Goal: Task Accomplishment & Management: Manage account settings

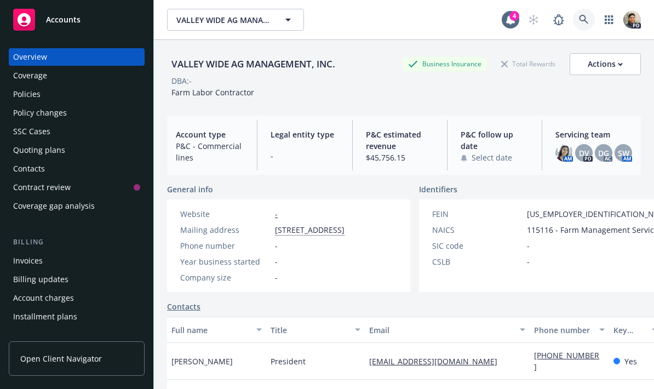
click at [583, 22] on icon at bounding box center [584, 20] width 10 height 10
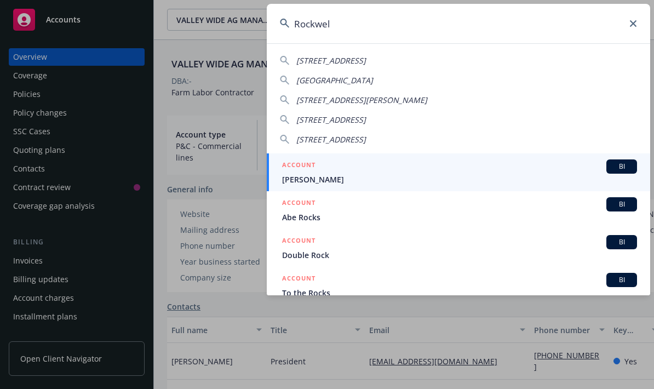
type input "Rockwell"
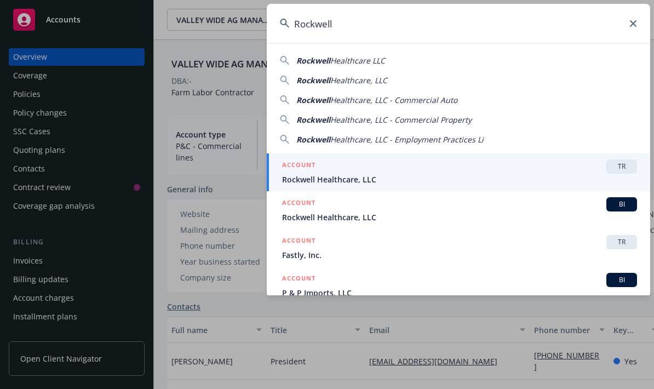
click at [342, 214] on span "Rockwell Healthcare, LLC" at bounding box center [459, 216] width 355 height 11
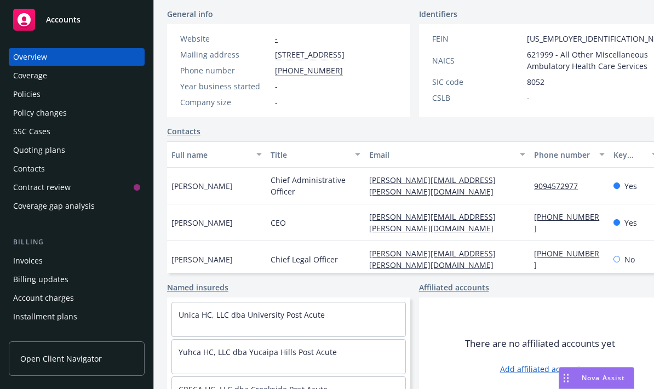
scroll to position [175, 0]
click at [597, 381] on span "Nova Assist" at bounding box center [602, 377] width 43 height 9
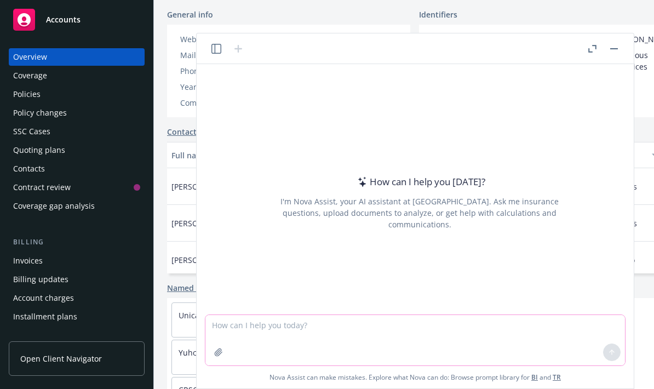
click at [411, 340] on textarea at bounding box center [414, 340] width 419 height 50
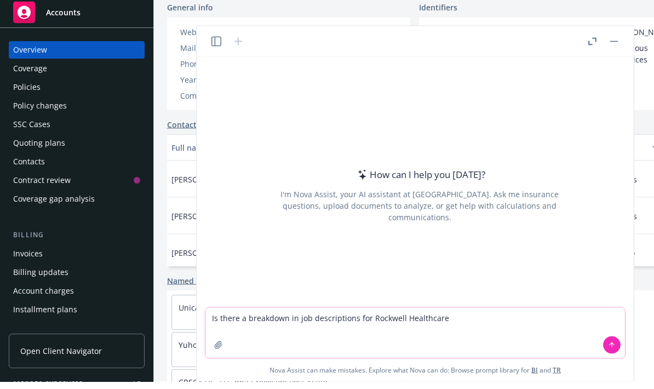
type textarea "Is there a breakdown in job descriptions for Rockwell Healthcare?"
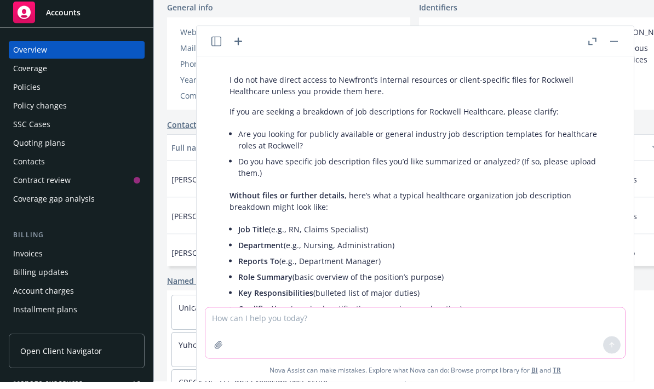
scroll to position [30, 0]
click at [616, 42] on button "button" at bounding box center [613, 48] width 13 height 13
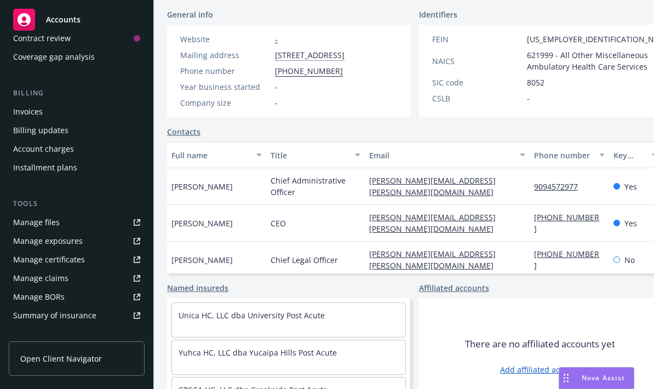
scroll to position [154, 0]
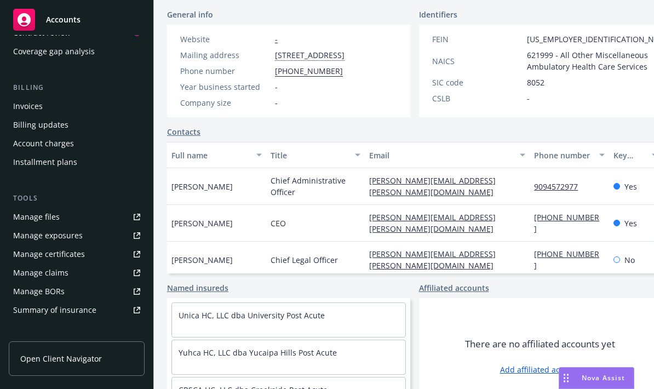
click at [30, 212] on div "Manage files" at bounding box center [36, 217] width 47 height 18
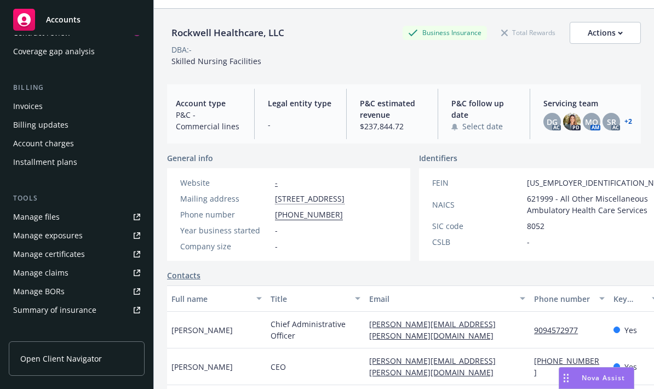
scroll to position [32, 0]
click at [631, 30] on button "Actions" at bounding box center [604, 32] width 71 height 22
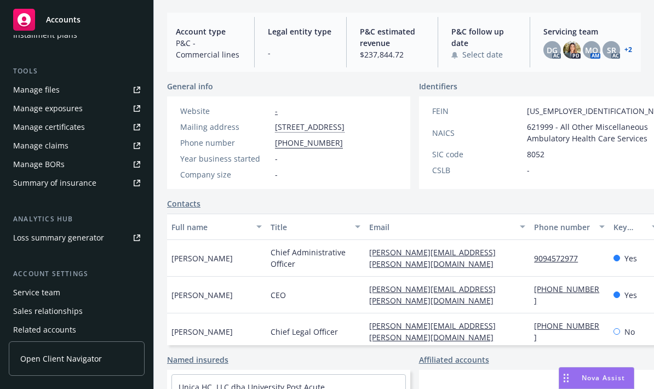
scroll to position [281, 0]
click at [26, 359] on div "Client access" at bounding box center [37, 368] width 48 height 18
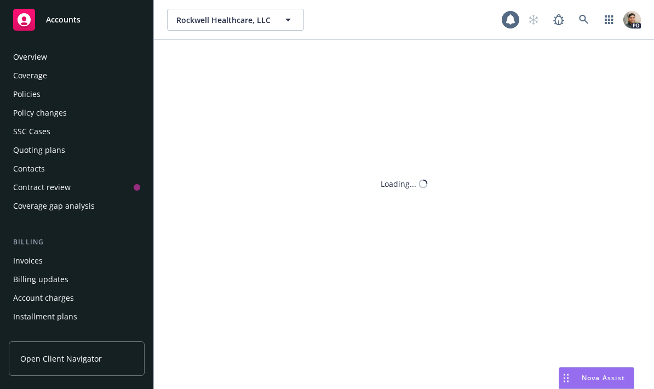
scroll to position [281, 0]
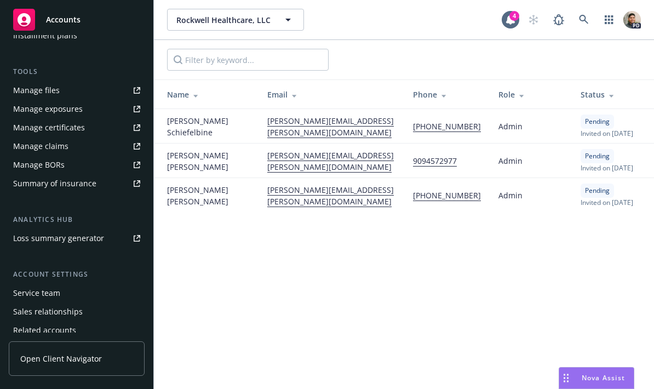
click at [37, 355] on span "Open Client Navigator" at bounding box center [61, 358] width 82 height 11
click at [16, 66] on div "Tools Manage files Manage exposures Manage certificates Manage claims Manage BO…" at bounding box center [77, 129] width 136 height 126
click at [35, 82] on div "Manage files" at bounding box center [36, 91] width 47 height 18
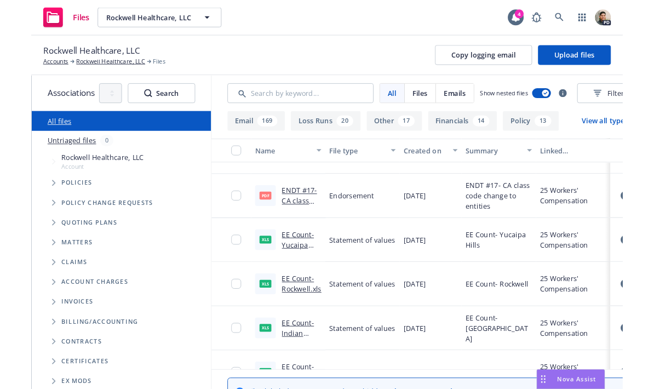
scroll to position [131, 0]
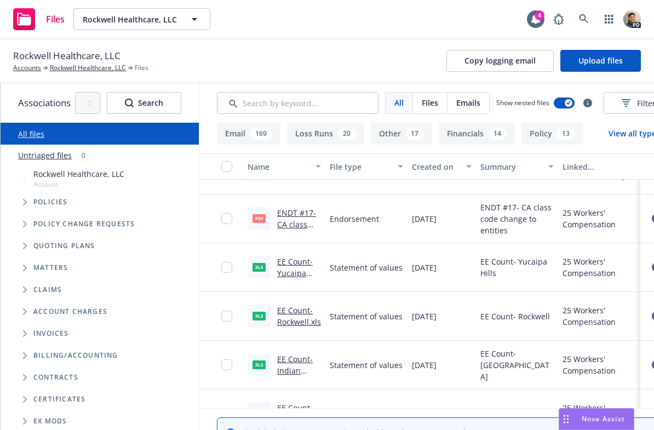
click at [302, 264] on link "EE Count- Yucaipa Hills.xls" at bounding box center [295, 272] width 36 height 33
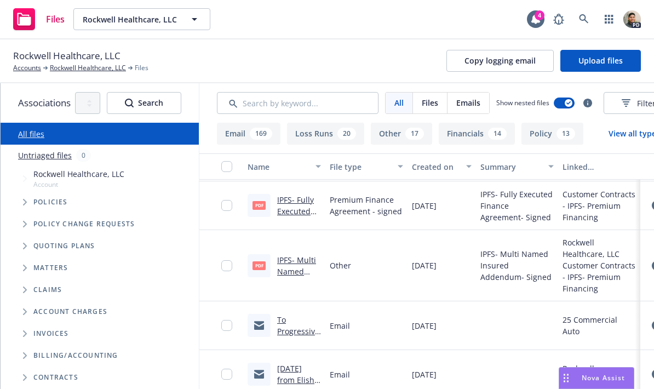
scroll to position [675, 0]
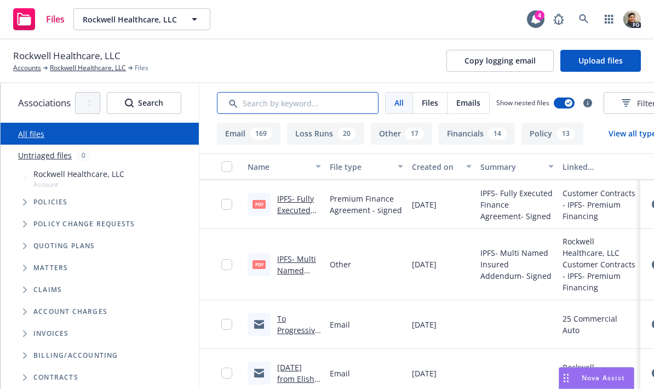
click at [343, 109] on input "Search by keyword..." at bounding box center [298, 103] width 162 height 22
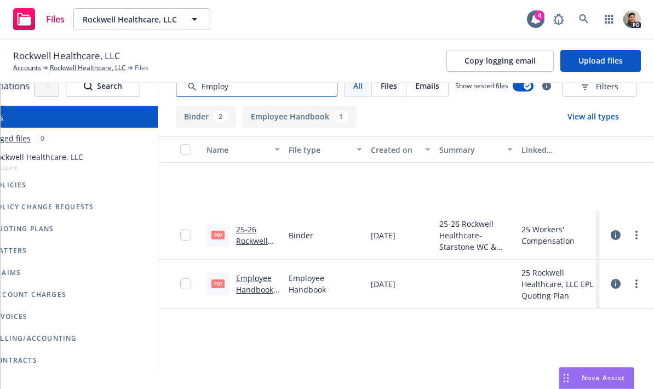
scroll to position [14, 42]
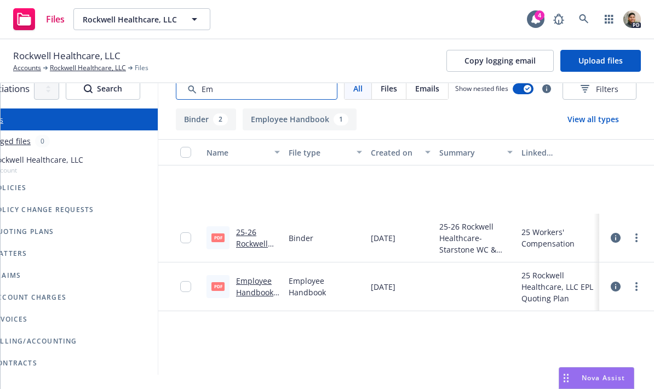
type input "E"
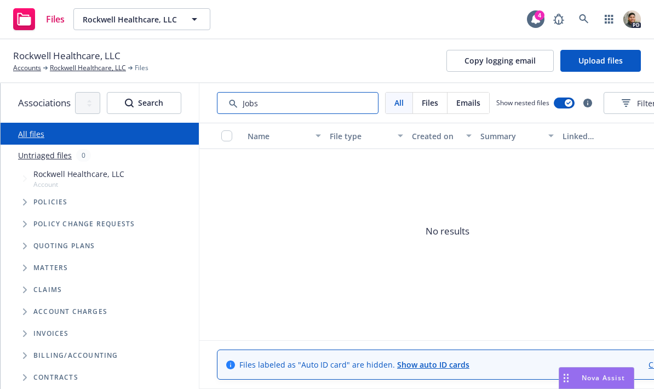
scroll to position [0, 0]
type input "J"
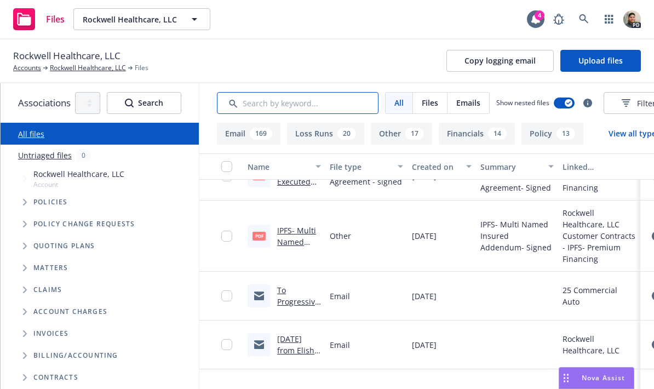
scroll to position [704, 0]
click at [254, 126] on button "Email 169" at bounding box center [249, 134] width 64 height 22
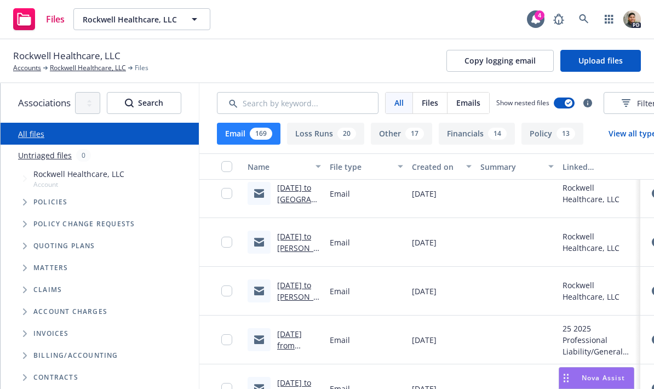
scroll to position [1939, 0]
click at [290, 240] on link "7/10/25 to Rachelle: 2025-26 Certificates of Insurance - REVISED" at bounding box center [299, 276] width 44 height 91
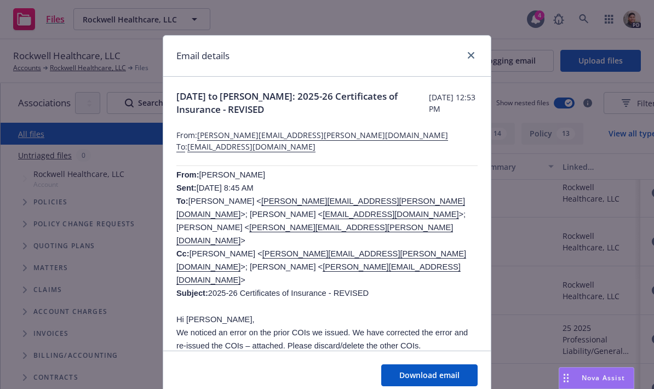
scroll to position [0, 0]
click at [468, 54] on icon "close" at bounding box center [471, 55] width 7 height 7
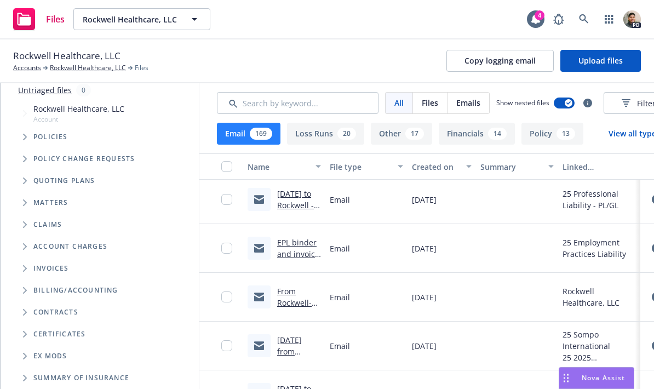
scroll to position [2705, 0]
click at [304, 295] on link "From Rockwell- Add Driver Christopher Paul Carrozza" at bounding box center [298, 312] width 42 height 56
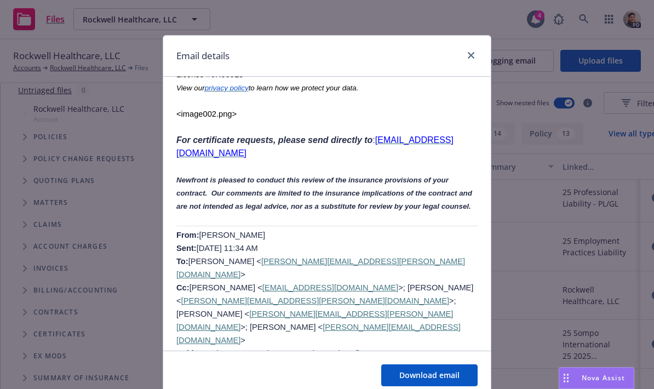
scroll to position [617, 0]
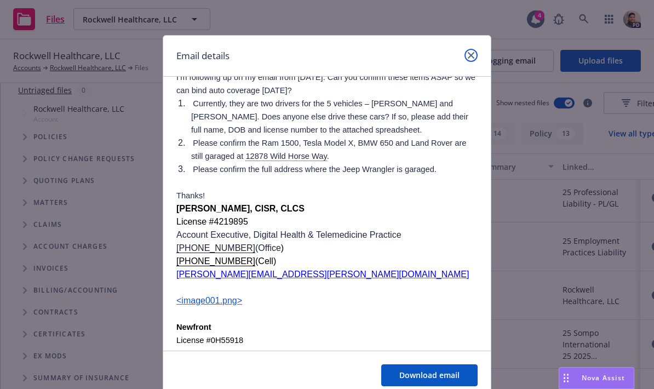
click at [473, 57] on icon "close" at bounding box center [471, 55] width 7 height 7
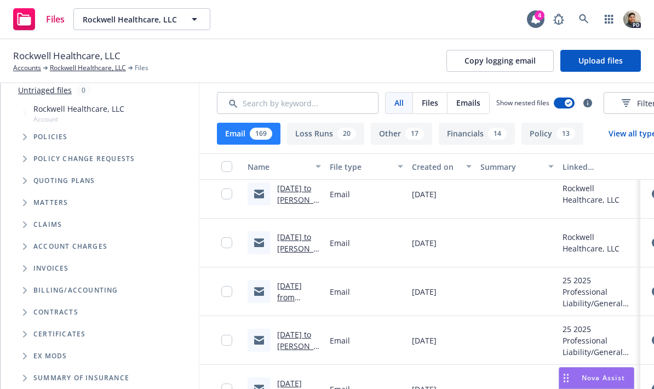
scroll to position [1985, 0]
click at [299, 243] on link "7/10/25 to Rachelle - 2025-26 Evidence of Property COIs" at bounding box center [298, 272] width 42 height 79
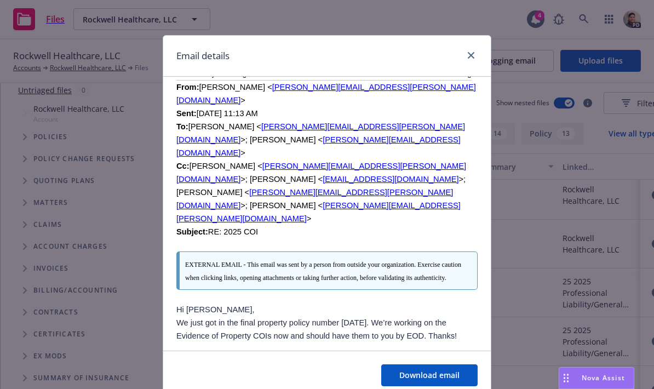
scroll to position [1189, 0]
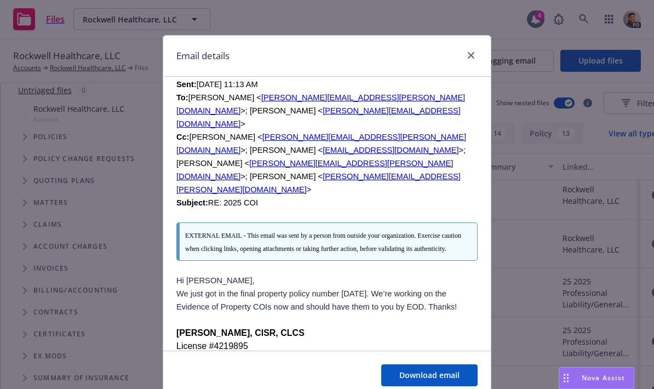
click at [619, 64] on div "Email details 7/10/25 to Rachelle - 2025-26 Evidence of Property COIs Thursday,…" at bounding box center [327, 194] width 654 height 389
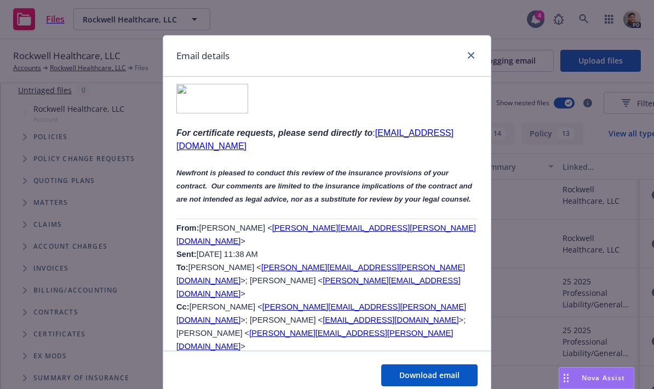
scroll to position [2718, 0]
click at [476, 56] on link "close" at bounding box center [470, 55] width 13 height 13
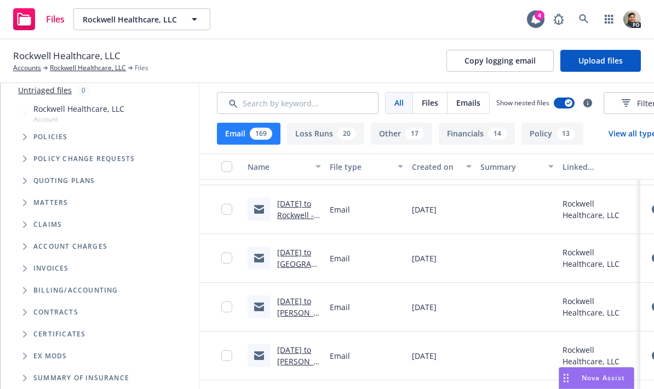
scroll to position [1749, 0]
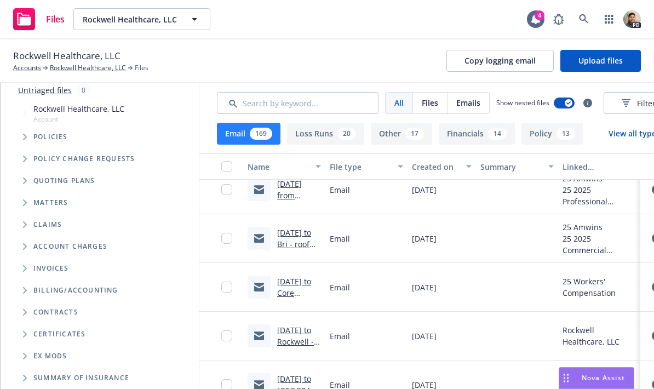
click at [292, 239] on link "6/25/25 to Bri - roof updates on Indian Canyon and University Post Acute" at bounding box center [299, 272] width 44 height 91
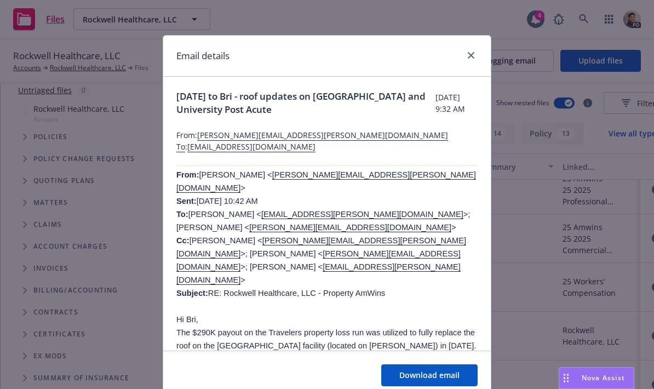
click at [465, 64] on div "Email details" at bounding box center [326, 56] width 327 height 41
click at [471, 54] on icon "close" at bounding box center [471, 55] width 7 height 7
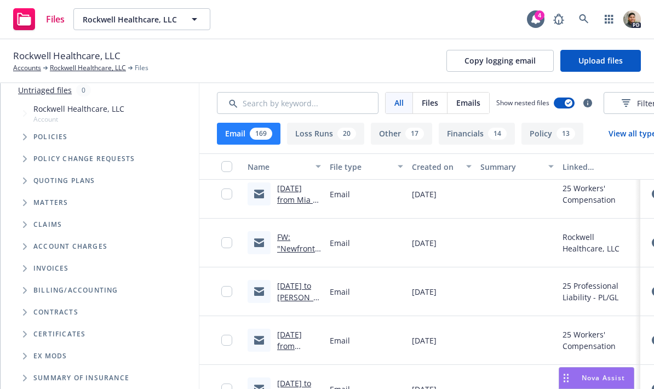
scroll to position [826, 0]
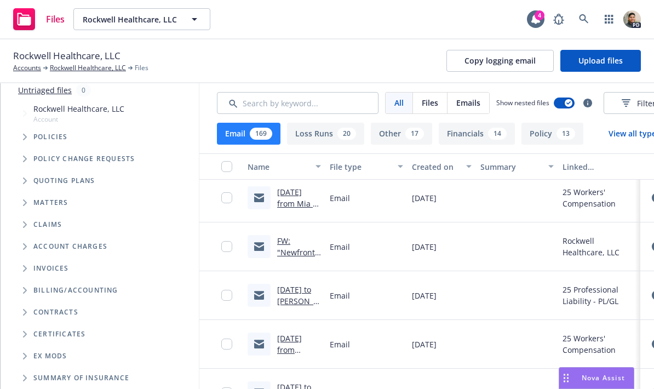
click at [290, 243] on link "FW: "Newfront Insurance Proposal For: Rockwell Healthcare, LLC, July 1st, 2025"…" at bounding box center [298, 320] width 42 height 171
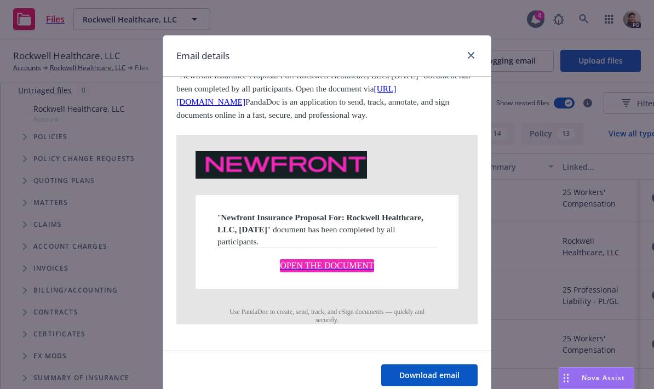
scroll to position [535, 0]
click at [468, 61] on link "close" at bounding box center [470, 55] width 13 height 13
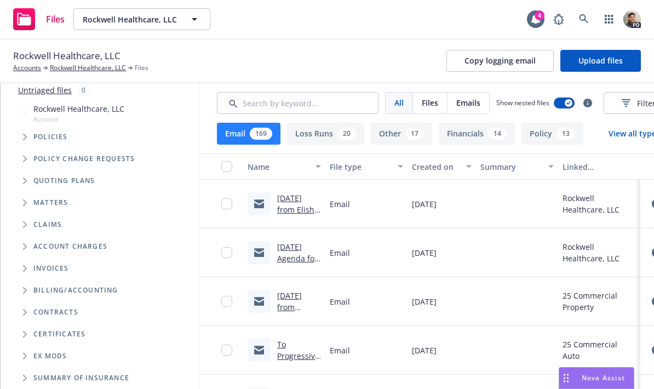
scroll to position [0, 0]
click at [289, 200] on link "8/4/25 from Elisha - IPFS issued funds to NF on 7/29" at bounding box center [298, 227] width 43 height 68
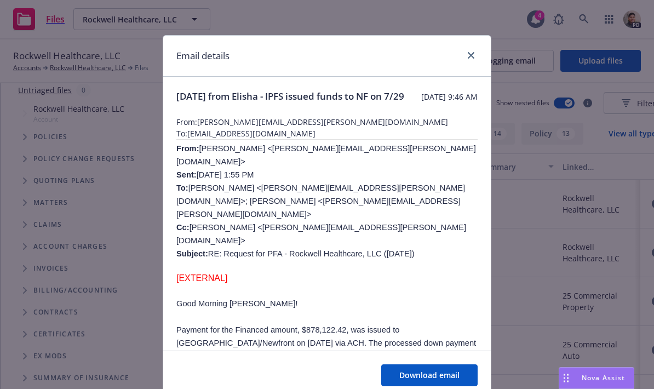
click at [297, 197] on p "From: Elisha Papke <Elisha.Papke@ipfs.com> Sent: Monday, August 4, 2025 1:55 PM…" at bounding box center [326, 201] width 301 height 118
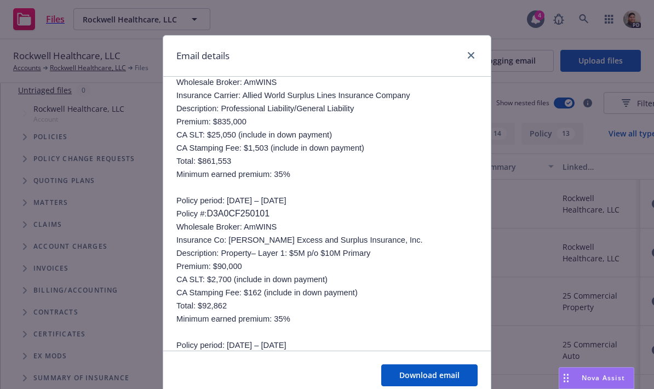
scroll to position [9947, 0]
click at [466, 68] on div "Email details" at bounding box center [326, 56] width 327 height 41
click at [475, 58] on link "close" at bounding box center [470, 55] width 13 height 13
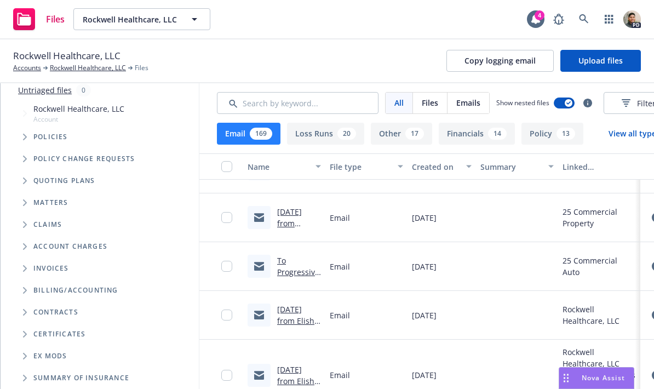
scroll to position [83, 0]
click at [301, 277] on link "To Progressive- PL-GL Policy Sent for Multi Product Discount" at bounding box center [298, 295] width 42 height 79
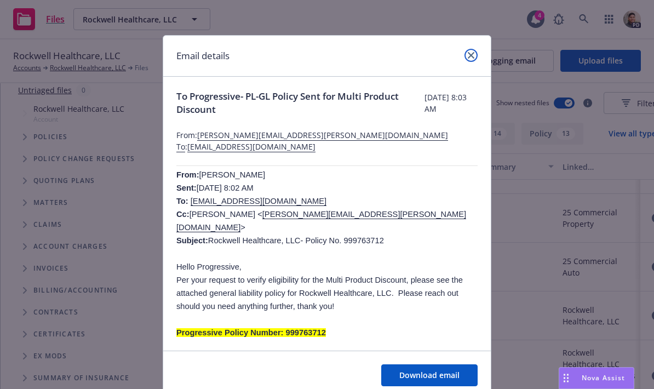
click at [473, 55] on icon "close" at bounding box center [471, 55] width 7 height 7
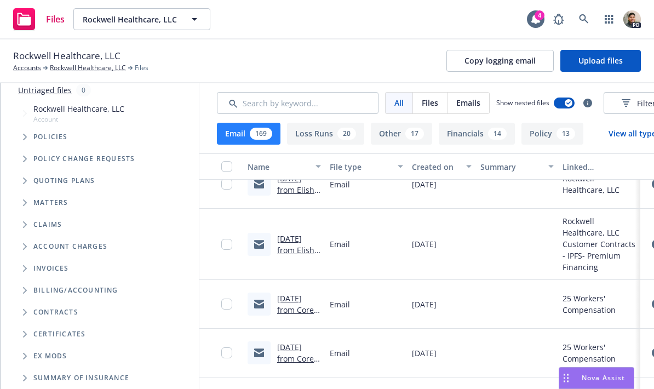
scroll to position [214, 0]
click at [296, 252] on link "7/18/25 from Elisha - how to transmit IPFS PFA to client" at bounding box center [298, 267] width 42 height 68
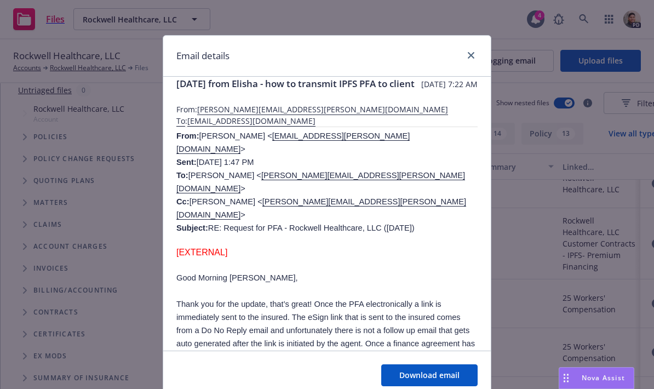
scroll to position [14, 0]
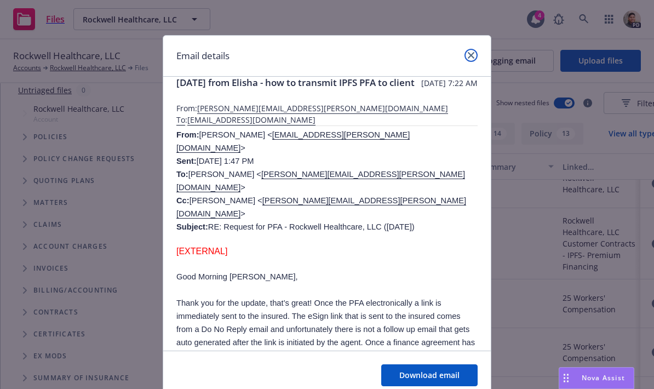
click at [474, 54] on icon "close" at bounding box center [471, 55] width 7 height 7
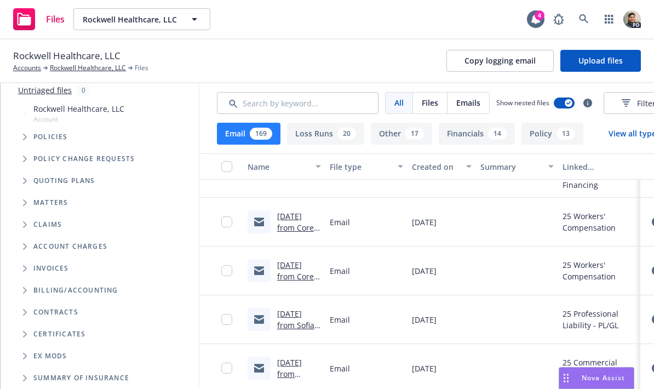
scroll to position [296, 0]
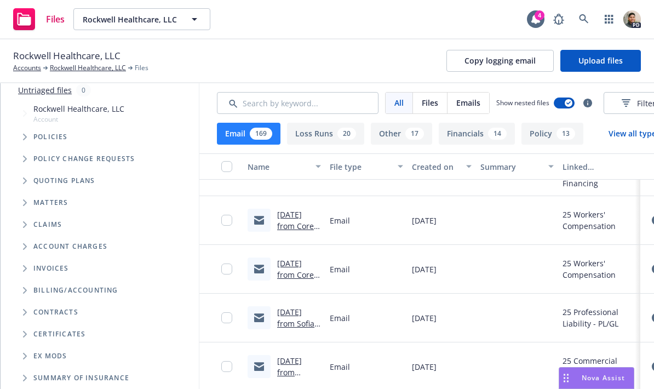
click at [295, 279] on link "7/14/25 from Core Specialty - WC "how to" flyers" at bounding box center [296, 286] width 38 height 56
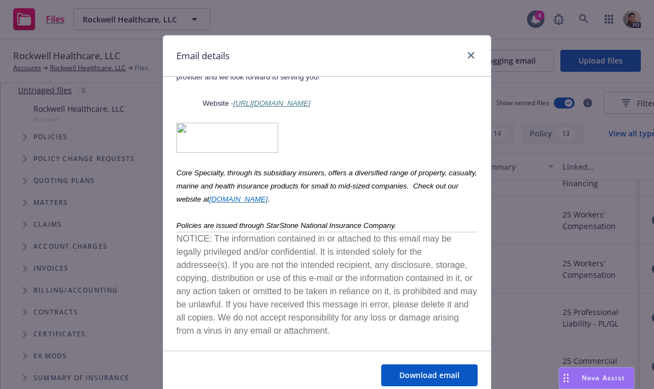
scroll to position [1073, 0]
click at [474, 60] on link "close" at bounding box center [470, 55] width 13 height 13
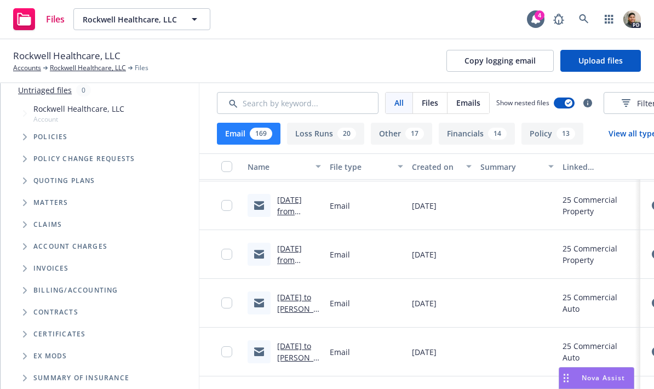
scroll to position [435, 0]
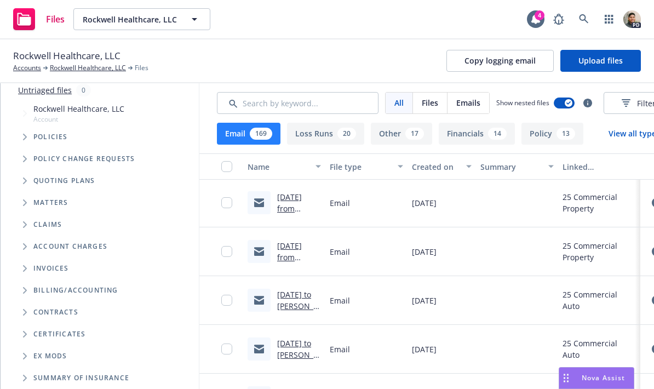
click at [295, 252] on link "7/2/25 from Maddie - Navigators Property Binder & Invoice" at bounding box center [296, 279] width 39 height 79
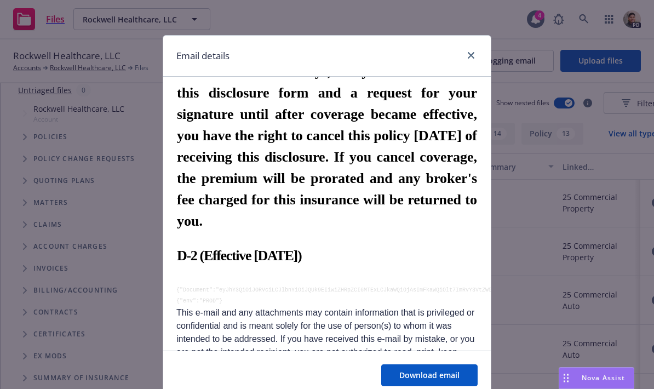
scroll to position [2612, 0]
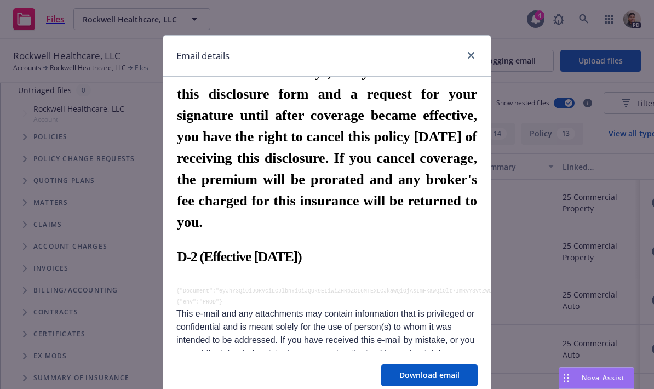
click at [470, 60] on link "close" at bounding box center [470, 55] width 13 height 13
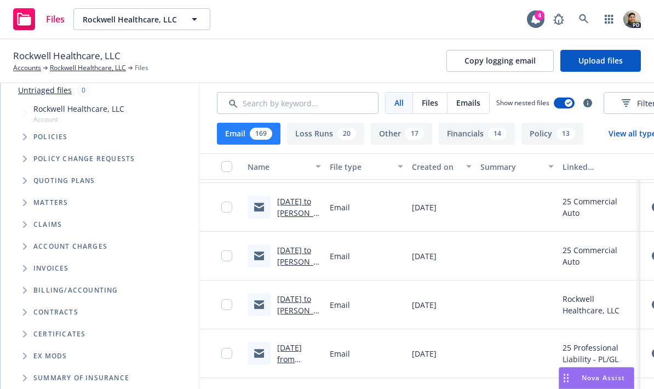
scroll to position [529, 0]
click at [316, 241] on div "7/1/25 to Rachelle - revised Progressive auto quote (6 month policy)" at bounding box center [284, 255] width 82 height 49
click at [301, 251] on link "7/1/25 to Rachelle - revised Progressive auto quote (6 month policy)" at bounding box center [298, 289] width 42 height 91
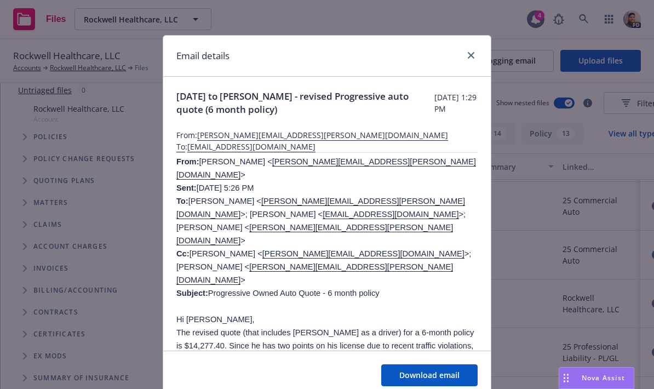
click at [465, 57] on link "close" at bounding box center [470, 55] width 13 height 13
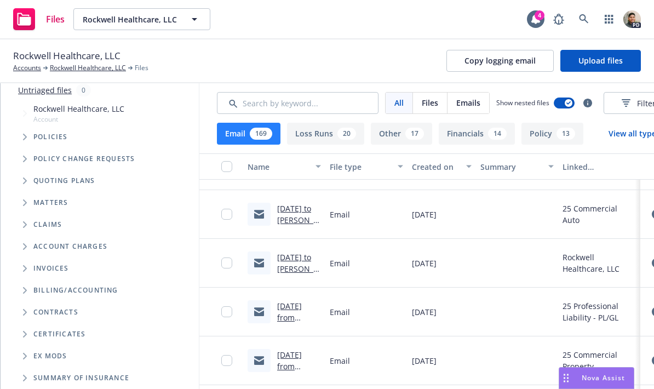
scroll to position [569, 0]
click at [474, 103] on span "Emails" at bounding box center [468, 102] width 24 height 11
click at [496, 132] on button "Proposal 2" at bounding box center [489, 134] width 69 height 22
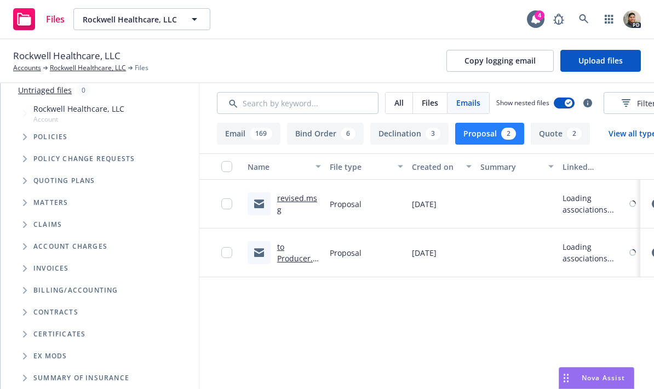
scroll to position [0, 0]
click at [312, 203] on link "revised.msg" at bounding box center [297, 204] width 40 height 22
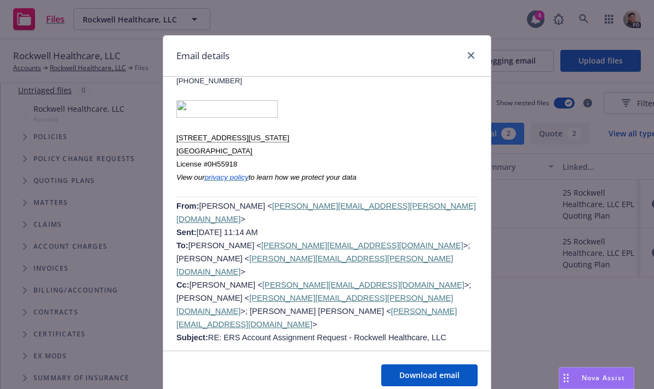
scroll to position [3936, 0]
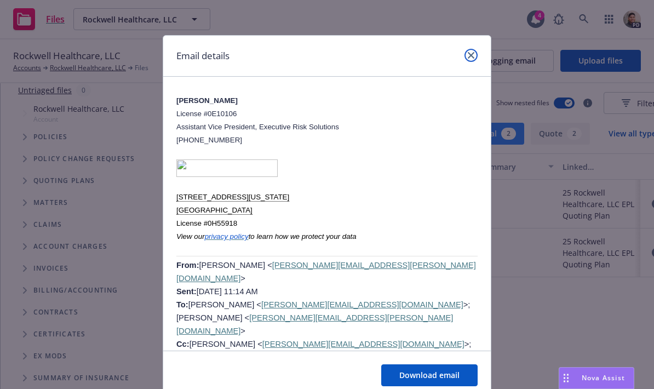
click at [472, 52] on icon "close" at bounding box center [471, 55] width 7 height 7
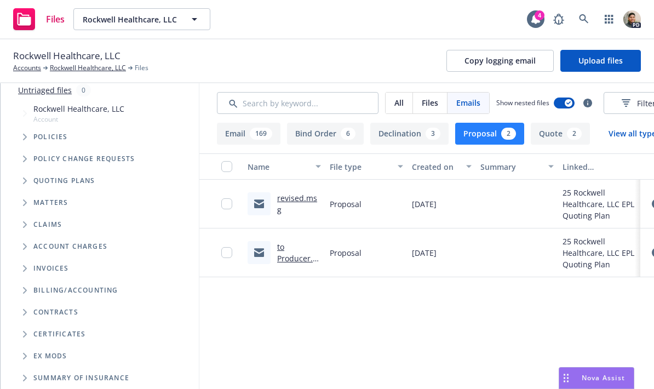
click at [301, 257] on link "to Producer.msg" at bounding box center [298, 257] width 43 height 33
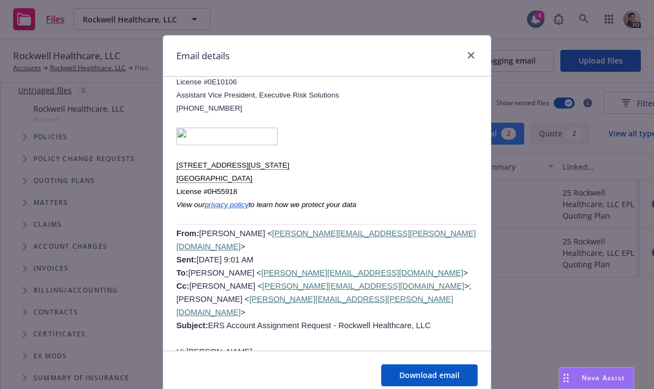
scroll to position [4331, 0]
click at [475, 57] on link "close" at bounding box center [470, 55] width 13 height 13
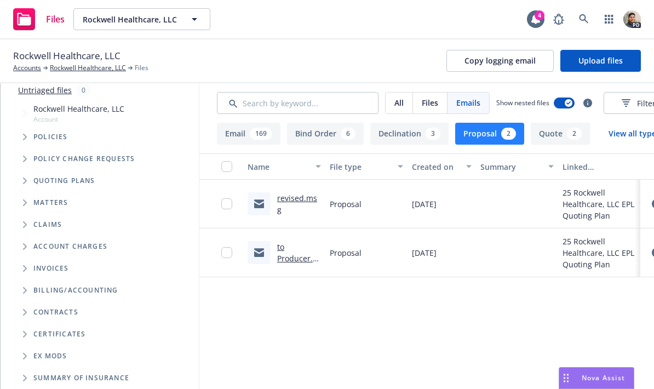
click at [251, 138] on button "Email 169" at bounding box center [249, 134] width 64 height 22
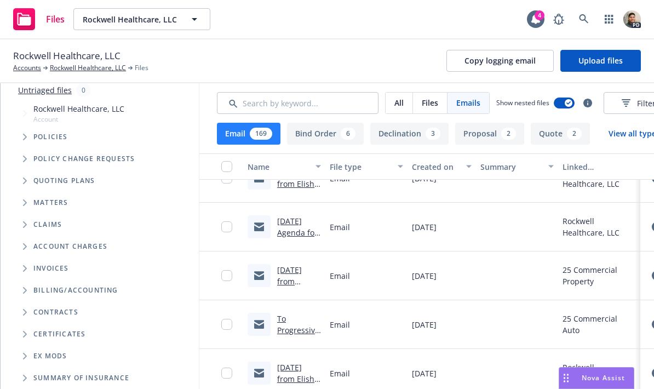
scroll to position [26, 0]
click at [329, 142] on button "Bind Order 6" at bounding box center [325, 134] width 77 height 22
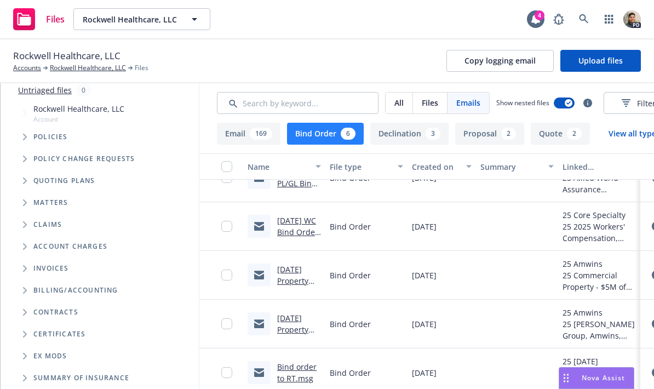
click at [556, 229] on div at bounding box center [517, 226] width 82 height 49
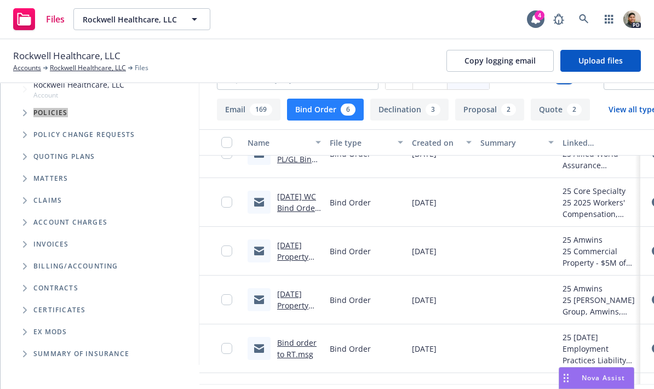
scroll to position [51, 0]
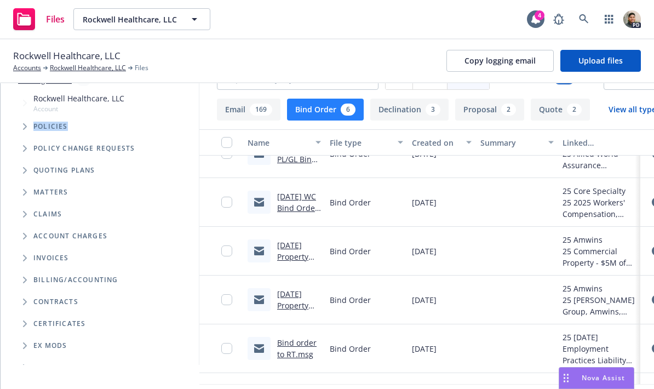
click at [87, 70] on link "Rockwell Healthcare, LLC" at bounding box center [88, 68] width 76 height 10
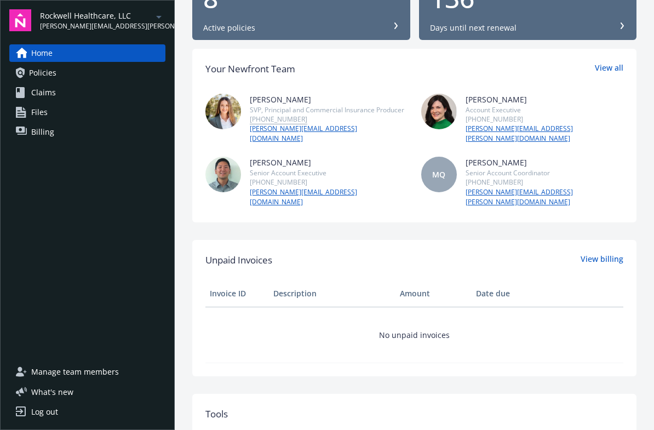
scroll to position [127, 0]
click at [39, 77] on span "Policies" at bounding box center [42, 73] width 27 height 18
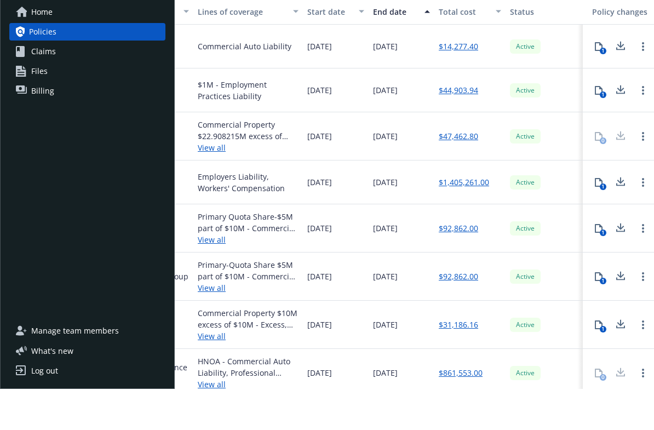
scroll to position [0, 353]
click at [627, 212] on button at bounding box center [620, 223] width 22 height 22
click at [39, 84] on span "Claims" at bounding box center [43, 93] width 25 height 18
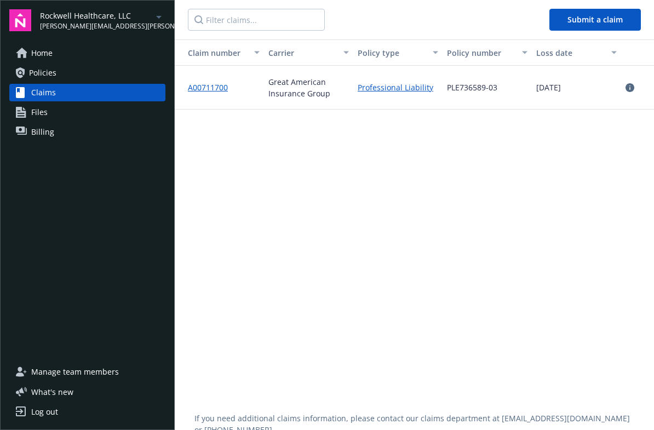
click at [41, 116] on span "Files" at bounding box center [39, 112] width 16 height 18
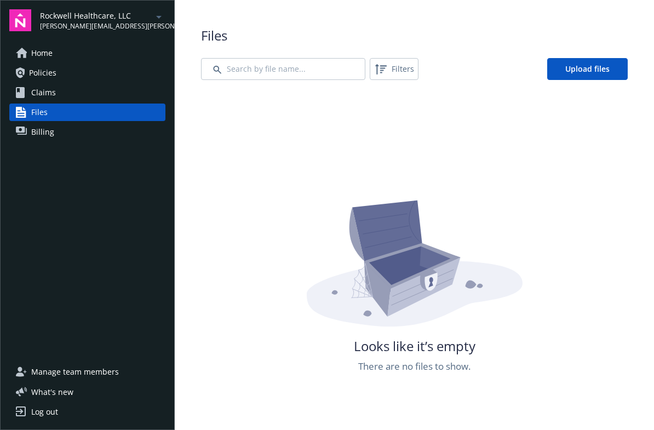
click at [44, 133] on span "Billing" at bounding box center [42, 132] width 23 height 18
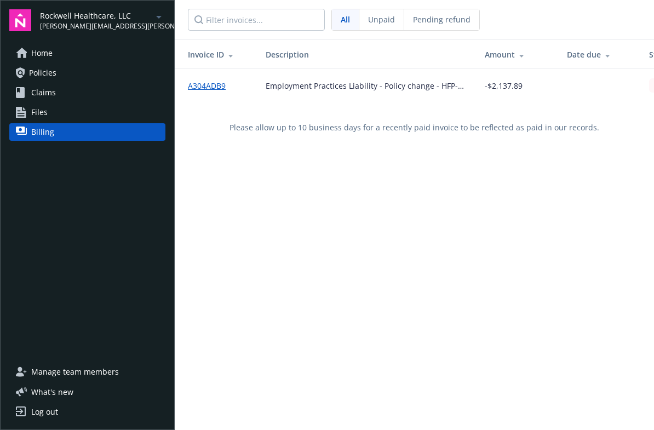
click at [39, 56] on span "Home" at bounding box center [41, 53] width 21 height 18
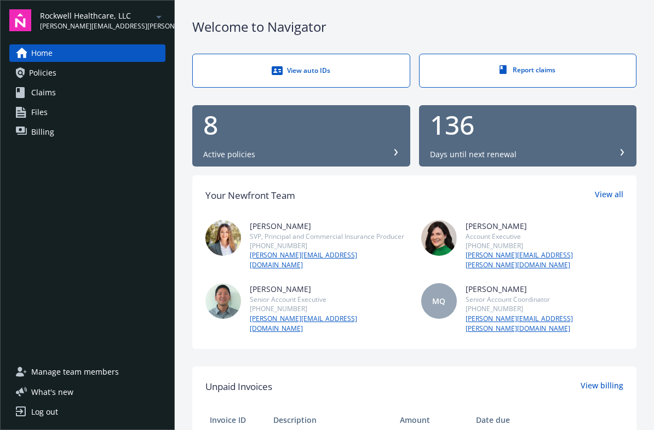
click at [356, 74] on div "View auto IDs" at bounding box center [301, 70] width 173 height 11
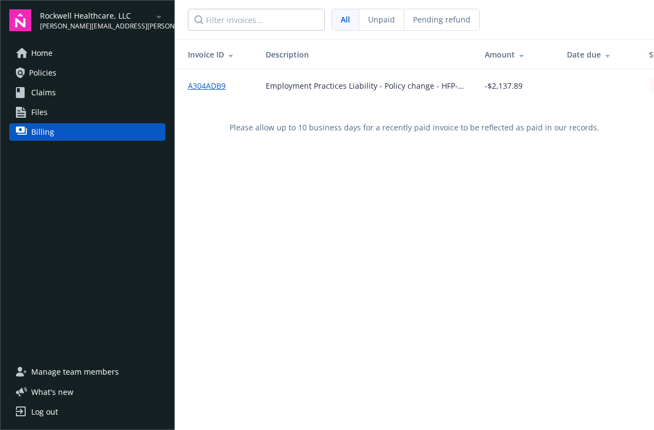
click at [38, 68] on span "Policies" at bounding box center [42, 73] width 27 height 18
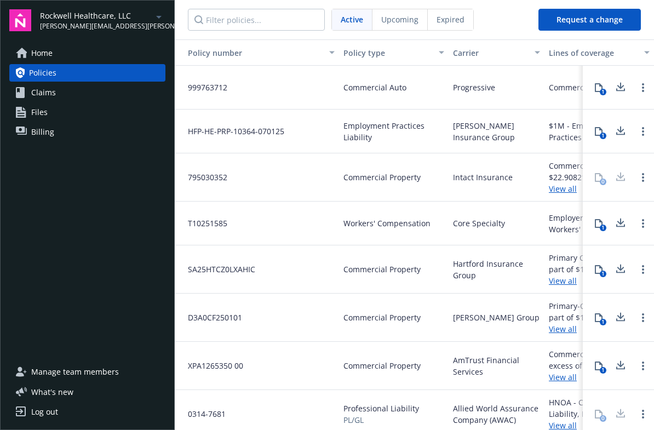
click at [42, 55] on span "Home" at bounding box center [41, 53] width 21 height 18
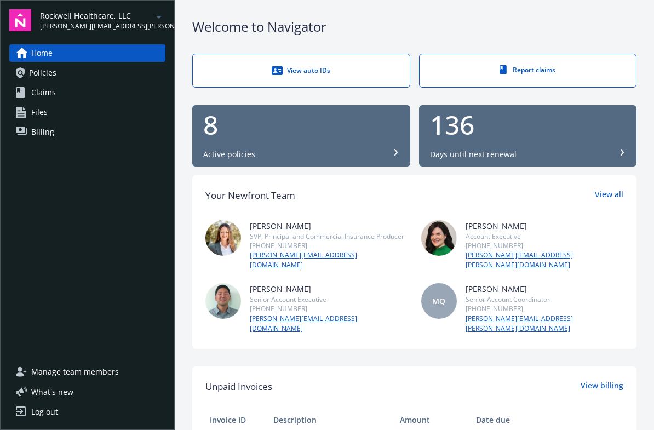
click at [255, 145] on div "8 Active policies" at bounding box center [301, 136] width 196 height 48
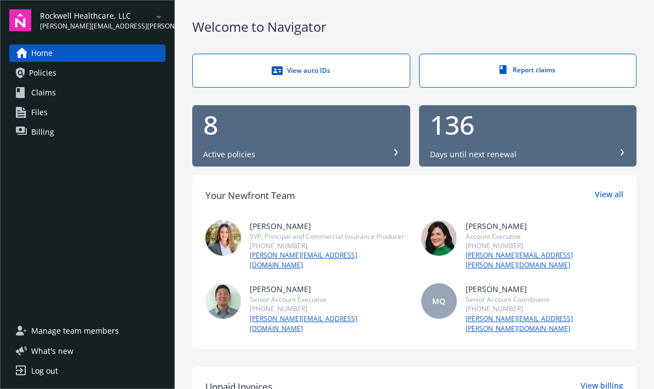
click at [28, 74] on link "Policies" at bounding box center [87, 73] width 156 height 18
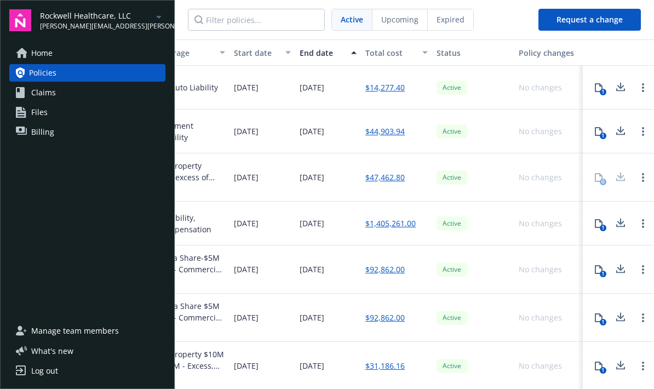
scroll to position [0, 424]
click at [599, 233] on button "1" at bounding box center [598, 223] width 22 height 22
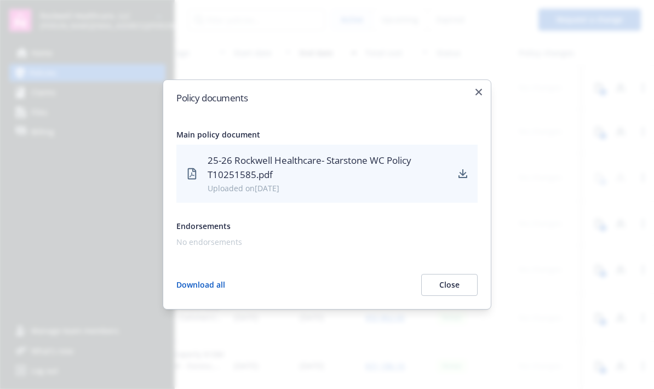
click at [465, 177] on icon "download" at bounding box center [462, 176] width 9 height 3
click at [480, 94] on icon "button" at bounding box center [478, 92] width 7 height 7
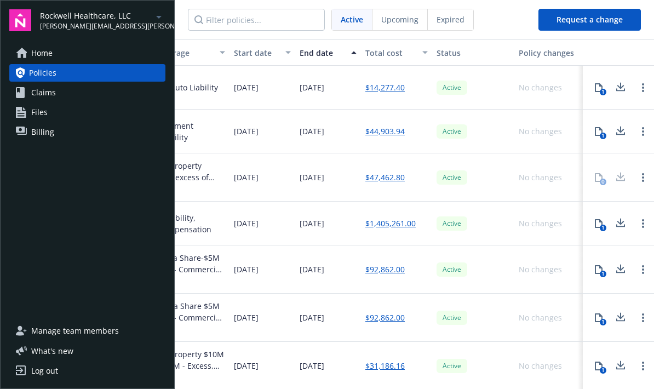
click at [36, 96] on span "Claims" at bounding box center [43, 93] width 25 height 18
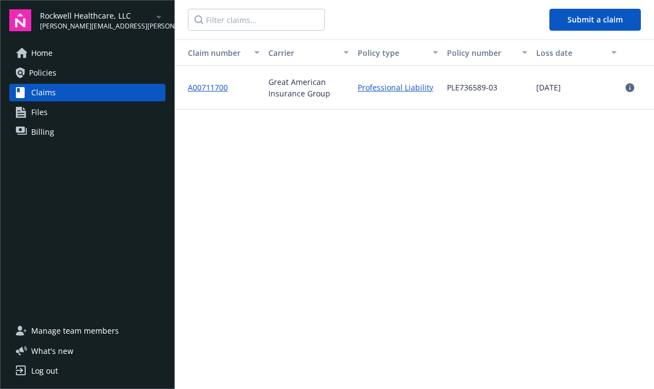
click at [33, 54] on span "Home" at bounding box center [41, 53] width 21 height 18
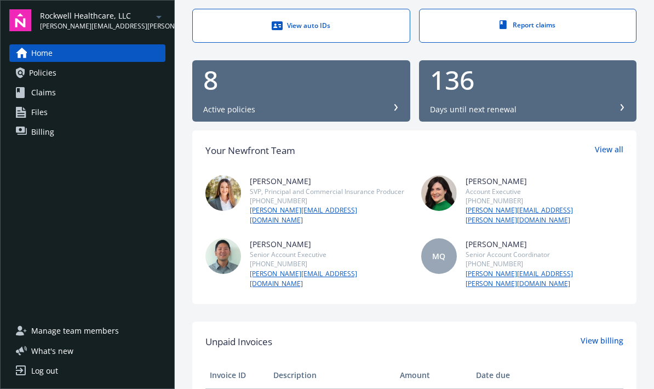
scroll to position [47, 0]
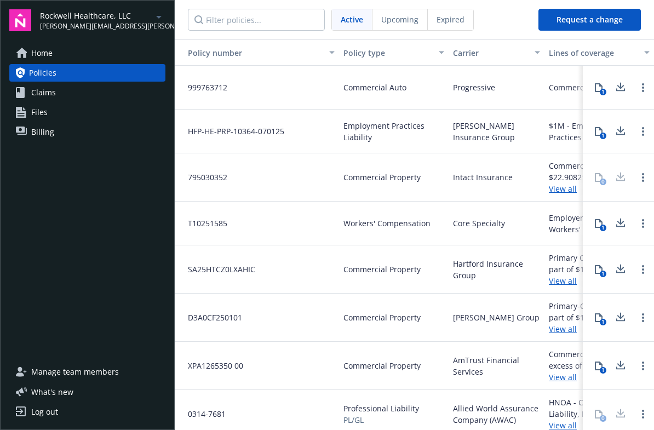
click at [43, 58] on span "Home" at bounding box center [41, 53] width 21 height 18
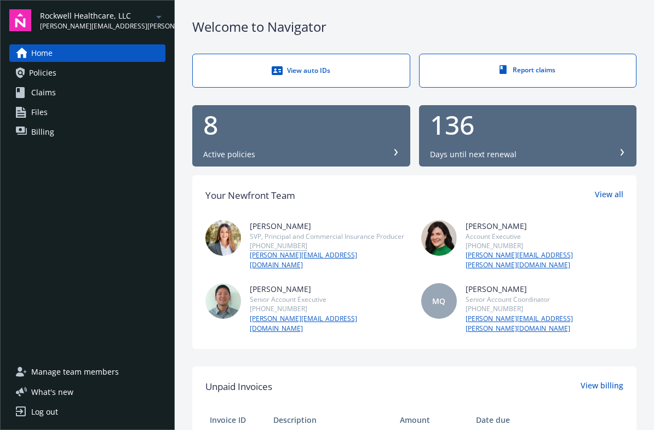
click at [369, 66] on div "View auto IDs" at bounding box center [301, 70] width 173 height 11
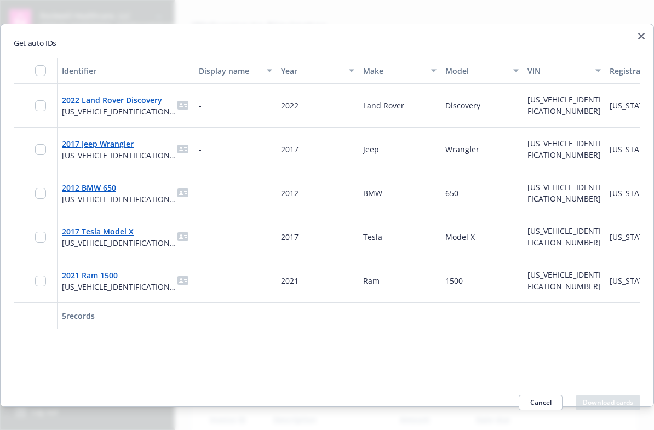
click at [89, 91] on div "2022 Land Rover Discovery SALCJ2FX5NH910903" at bounding box center [126, 105] width 128 height 30
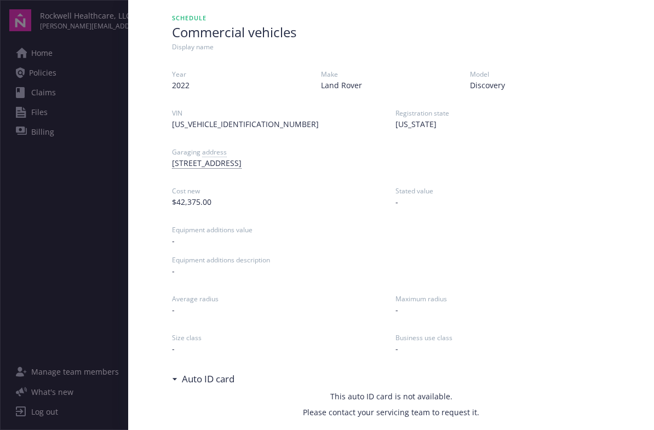
scroll to position [36, 0]
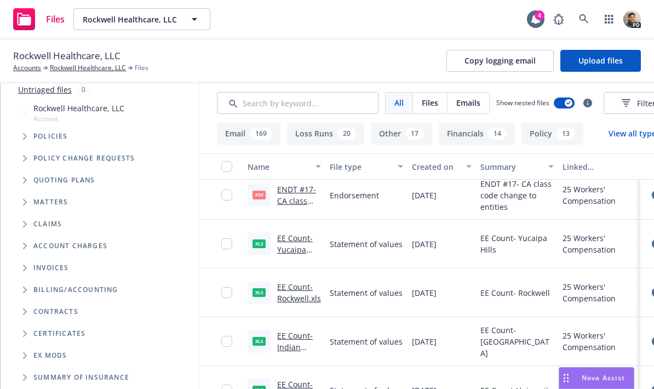
scroll to position [65, 0]
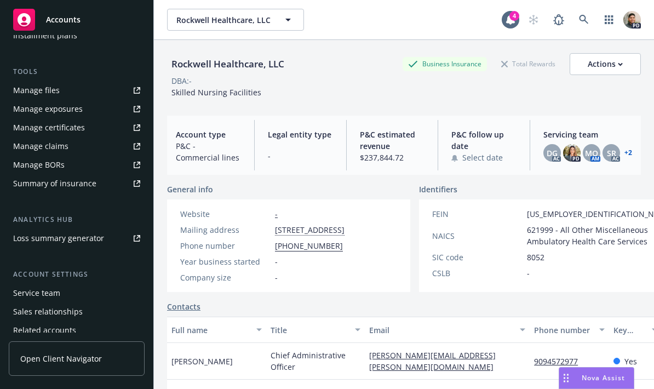
scroll to position [44, 0]
click at [88, 357] on span "Open Client Navigator" at bounding box center [61, 358] width 82 height 11
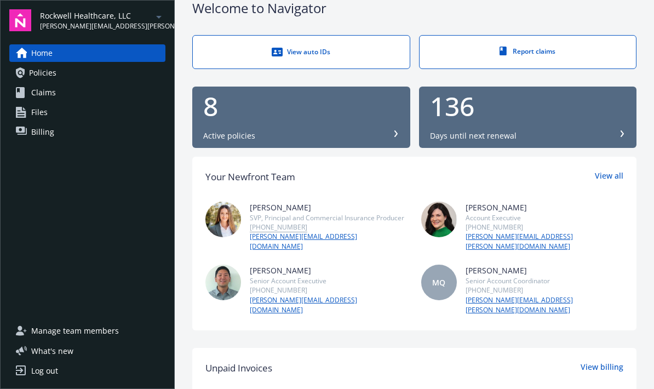
scroll to position [17, 0]
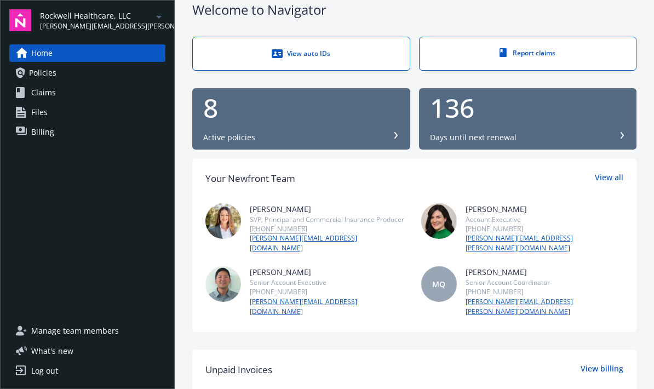
click at [345, 124] on div "8 Active policies" at bounding box center [301, 119] width 196 height 48
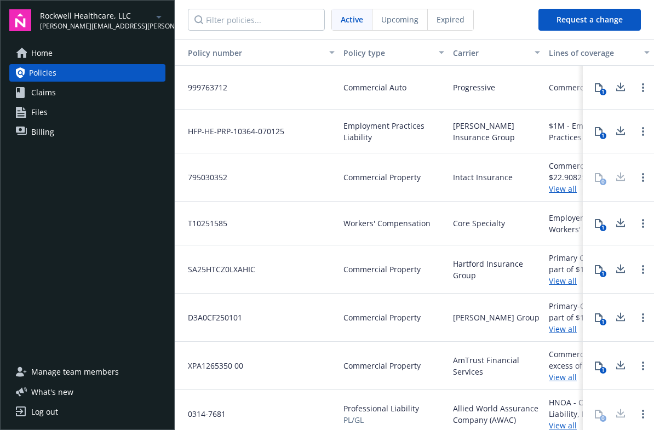
click at [53, 96] on span "Claims" at bounding box center [43, 93] width 25 height 18
